Goal: Task Accomplishment & Management: Manage account settings

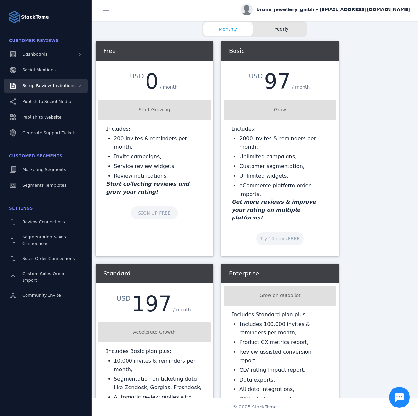
click at [65, 79] on div "Setup Review Invitations" at bounding box center [46, 86] width 84 height 14
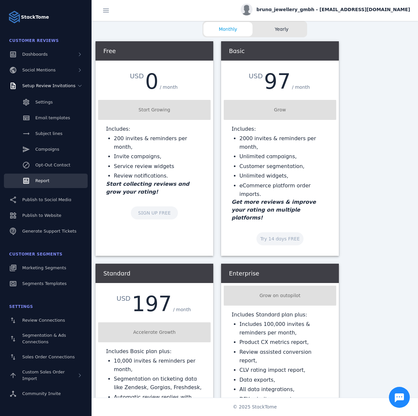
click at [48, 177] on div "Report" at bounding box center [42, 180] width 14 height 7
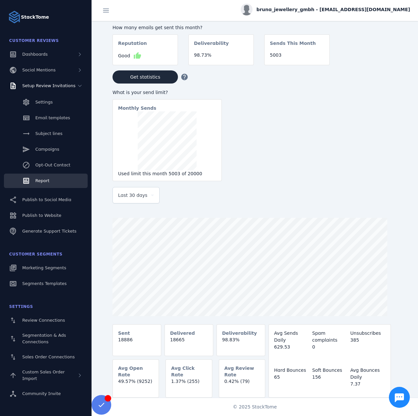
click at [135, 203] on div "Last 30 days" at bounding box center [136, 195] width 36 height 16
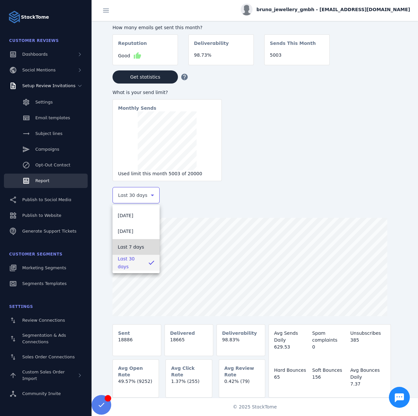
click at [136, 245] on span "Last 7 days" at bounding box center [131, 247] width 27 height 8
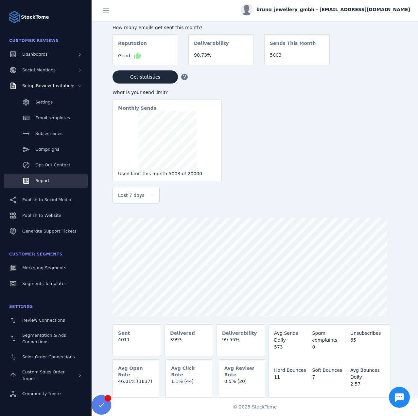
click at [351, 9] on span "bruna_jewellery_gmbh - [EMAIL_ADDRESS][DOMAIN_NAME]" at bounding box center [334, 9] width 154 height 7
click at [381, 76] on div at bounding box center [209, 208] width 418 height 416
click at [377, 67] on div "How many emails get sent this month? Reputation Good thumb_up Deliverability 98…" at bounding box center [266, 102] width 306 height 163
click at [354, 12] on span "bruna_jewellery_gmbh - [EMAIL_ADDRESS][DOMAIN_NAME]" at bounding box center [334, 9] width 154 height 7
click at [394, 61] on span "Sign out" at bounding box center [390, 63] width 19 height 8
